Goal: Obtain resource: Obtain resource

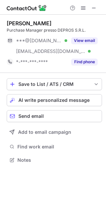
scroll to position [155, 106]
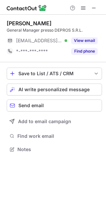
scroll to position [145, 106]
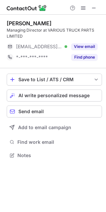
scroll to position [150, 106]
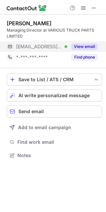
click at [74, 45] on button "View email" at bounding box center [84, 46] width 26 height 7
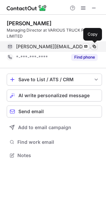
click at [95, 46] on span at bounding box center [93, 46] width 5 height 5
click at [92, 45] on span at bounding box center [93, 46] width 5 height 5
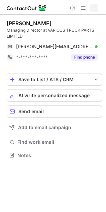
click at [92, 6] on span at bounding box center [93, 7] width 5 height 5
click at [95, 5] on span at bounding box center [93, 7] width 5 height 5
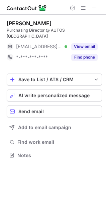
scroll to position [145, 106]
